Goal: Check status: Check status

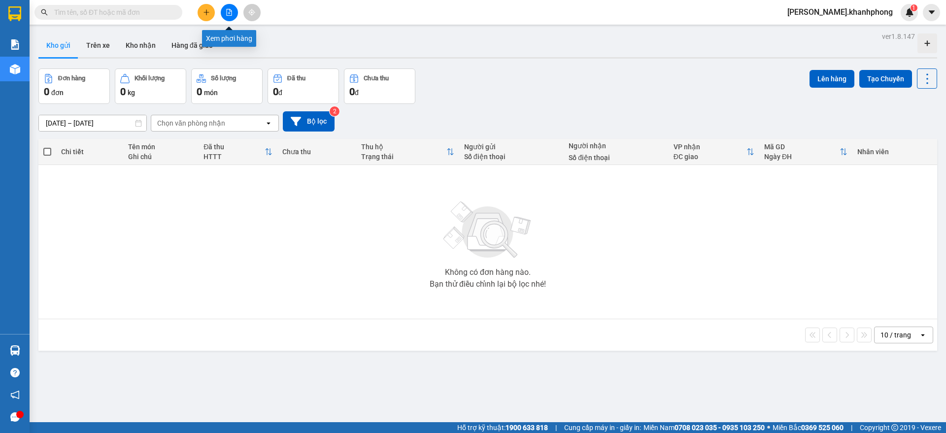
click at [231, 9] on icon "file-add" at bounding box center [229, 12] width 7 height 7
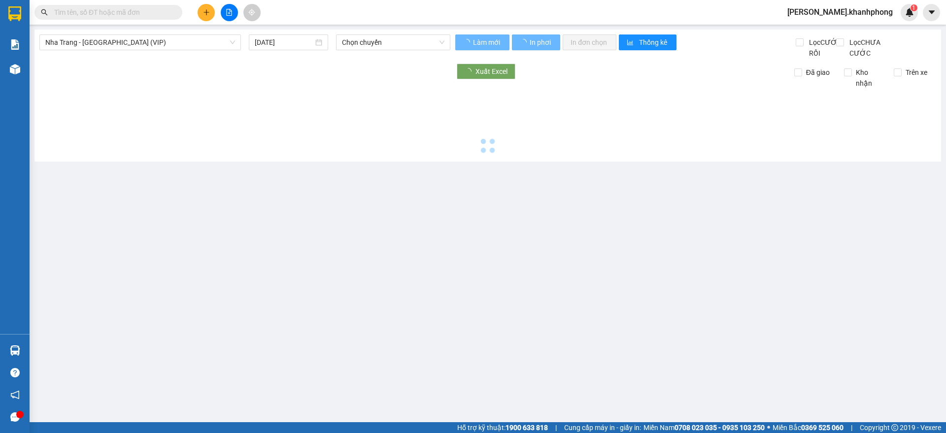
type input "[DATE]"
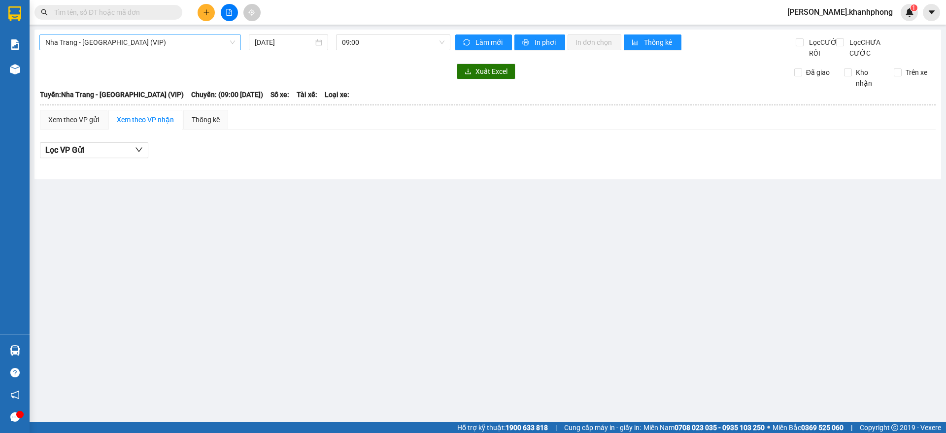
click at [152, 45] on span "Nha Trang - [GEOGRAPHIC_DATA] (VIP)" at bounding box center [140, 42] width 190 height 15
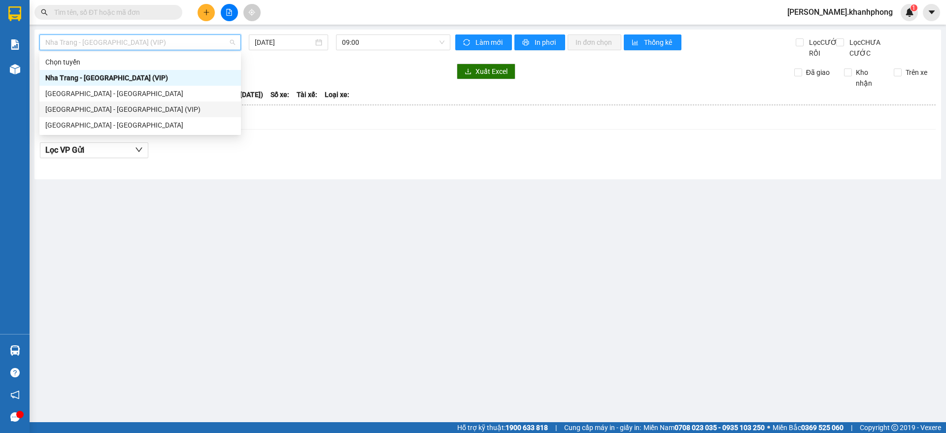
click at [87, 107] on div "[GEOGRAPHIC_DATA] - [GEOGRAPHIC_DATA] (VIP)" at bounding box center [140, 109] width 190 height 11
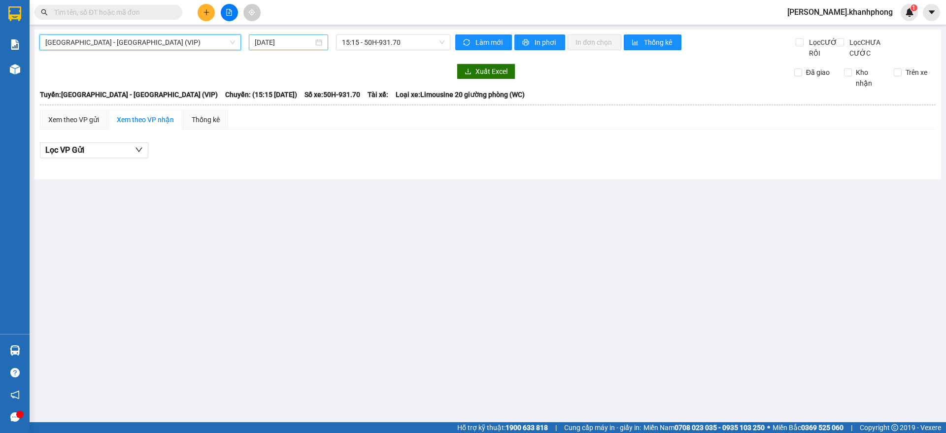
click at [272, 44] on input "[DATE]" at bounding box center [284, 42] width 59 height 11
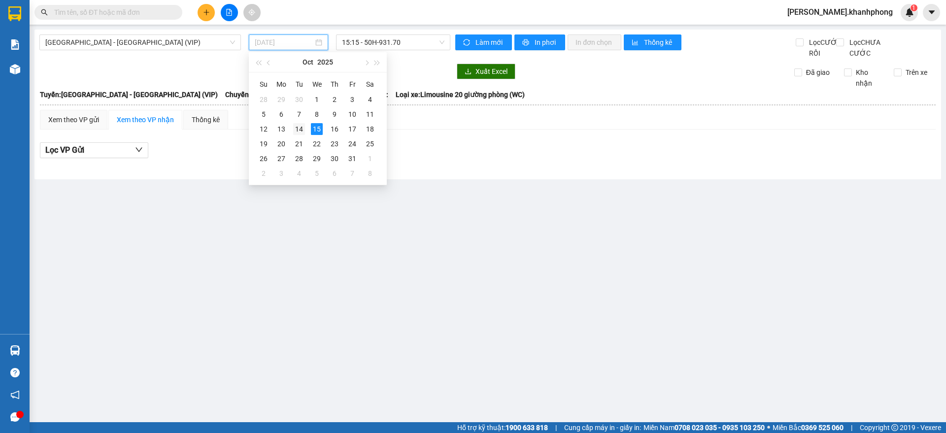
click at [298, 123] on div "14" at bounding box center [299, 129] width 12 height 12
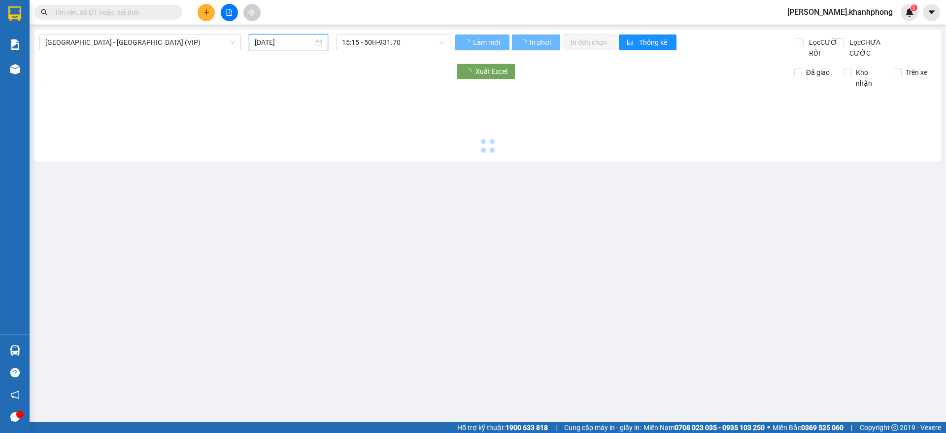
type input "[DATE]"
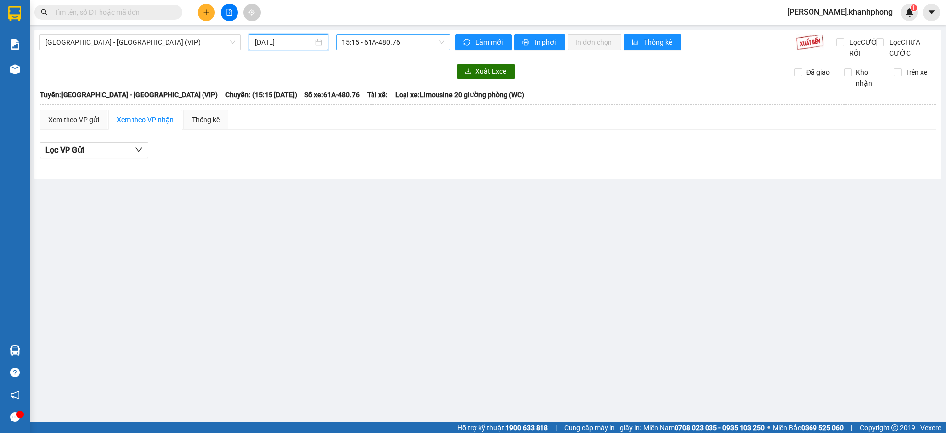
click at [390, 42] on span "15:15 - 61A-480.76" at bounding box center [393, 42] width 102 height 15
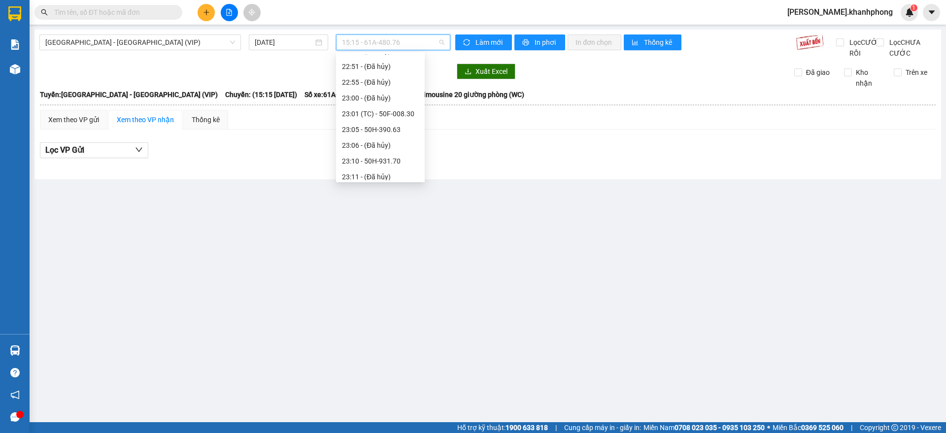
scroll to position [299, 0]
click at [403, 158] on div "23:40 - 50H-293.80" at bounding box center [380, 156] width 77 height 11
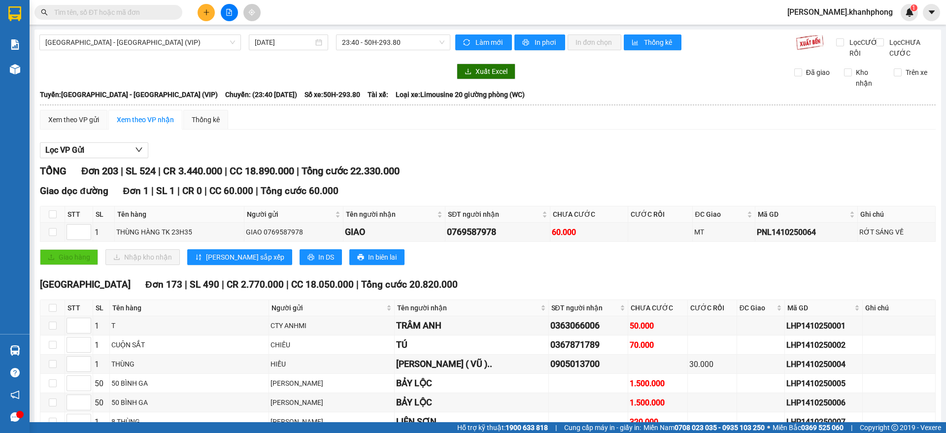
click at [520, 174] on div "TỔNG Đơn 203 | SL 524 | CR 3.440.000 | CC 18.890.000 | Tổng cước 22.330.000" at bounding box center [487, 171] width 895 height 15
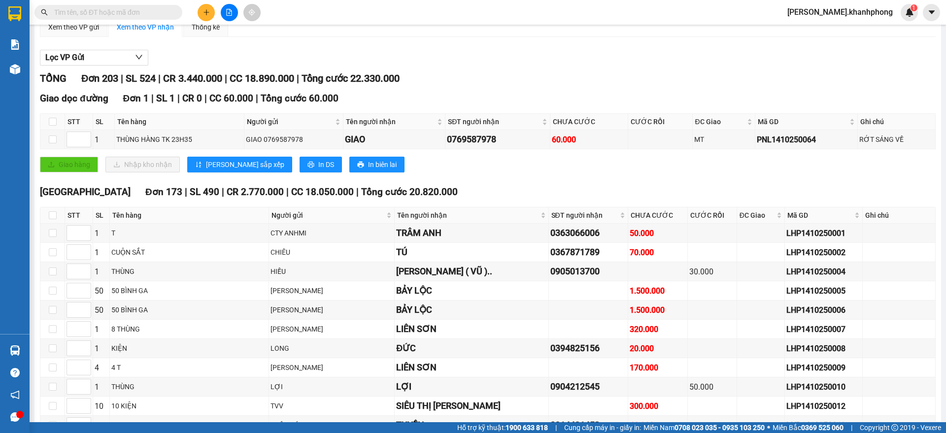
scroll to position [123, 0]
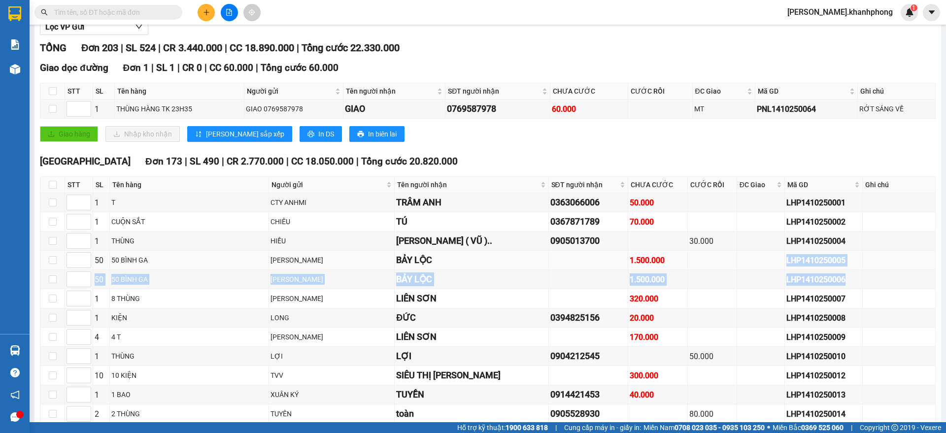
drag, startPoint x: 850, startPoint y: 290, endPoint x: 769, endPoint y: 266, distance: 84.6
click at [737, 289] on td at bounding box center [761, 279] width 48 height 19
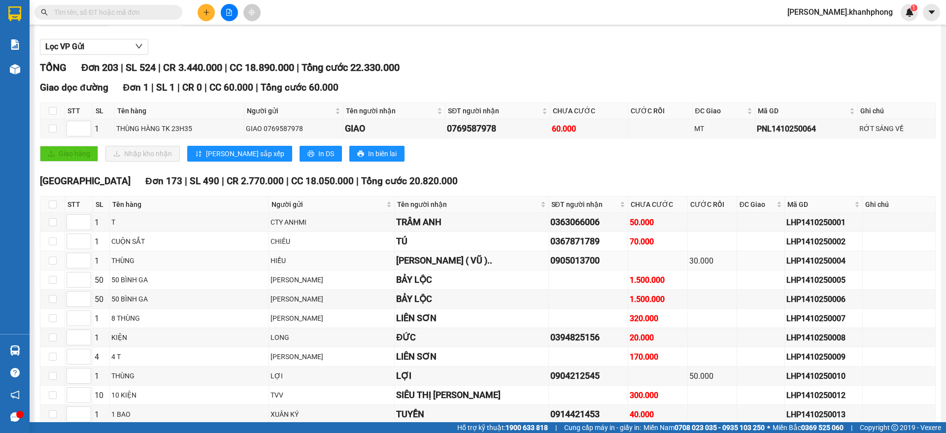
scroll to position [0, 0]
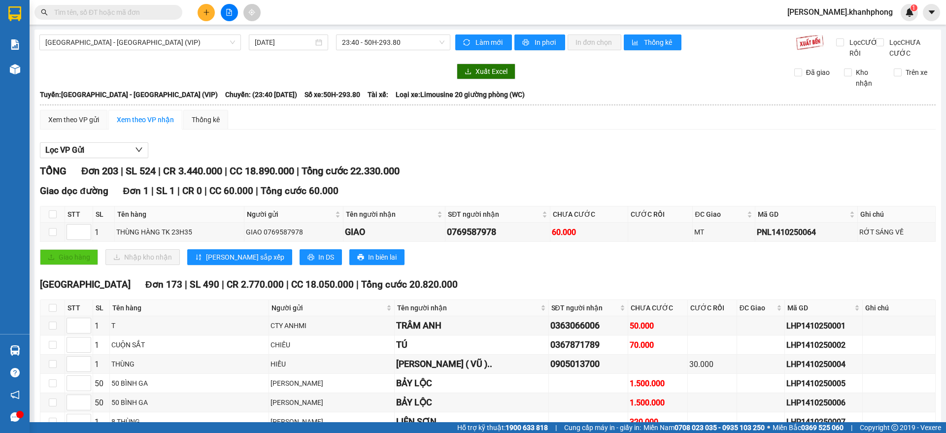
click at [571, 265] on div "Giao hàng Nhập kho nhận Lưu sắp xếp In DS In biên lai" at bounding box center [487, 257] width 895 height 16
click at [490, 159] on div "Lọc VP Gửi" at bounding box center [487, 150] width 895 height 16
click at [534, 176] on div "TỔNG Đơn 203 | SL 524 | CR 3.440.000 | CC 18.890.000 | Tổng cước 22.330.000" at bounding box center [487, 171] width 895 height 15
click at [563, 265] on div "Giao hàng Nhập kho nhận Lưu sắp xếp In DS In biên lai" at bounding box center [487, 257] width 895 height 16
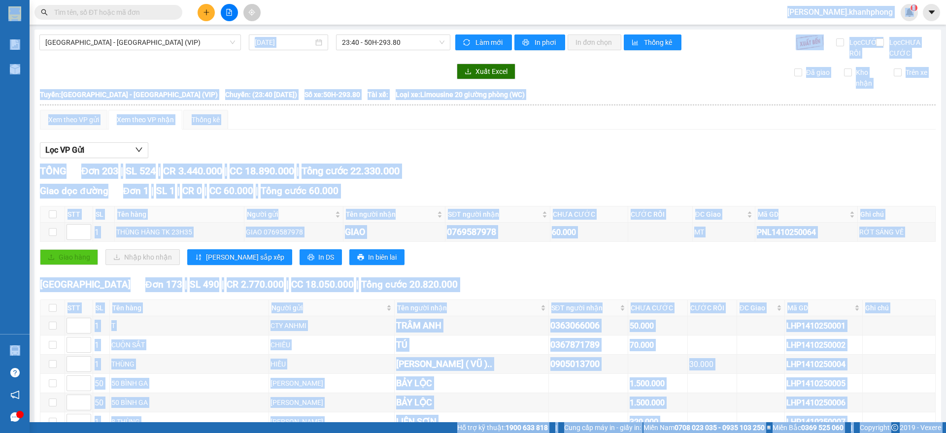
copy body "lor.ipsumdolor 3 Sit ame Con adi elit sedd (eius temp) Incid ut lab etd magn AL…"
